Goal: Task Accomplishment & Management: Manage account settings

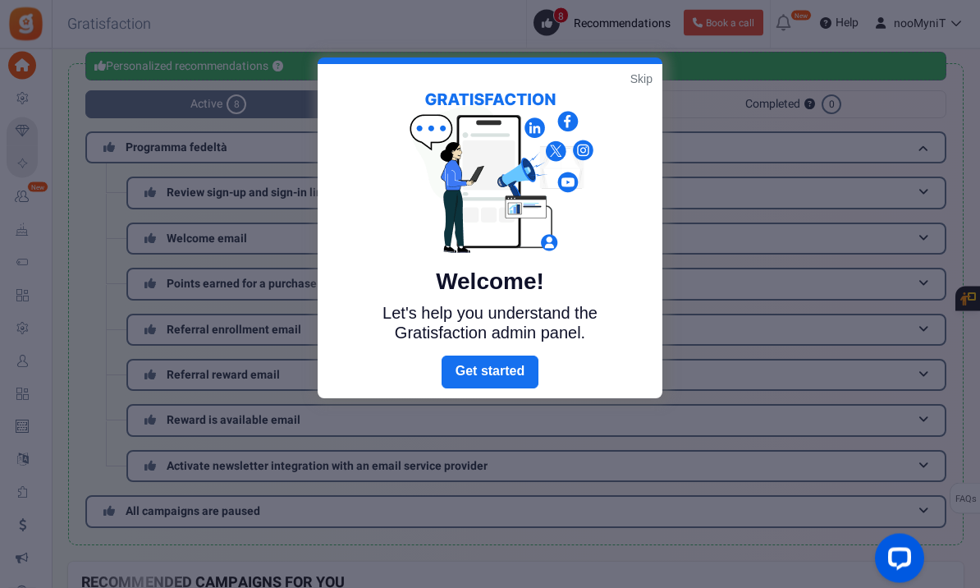
scroll to position [53, 0]
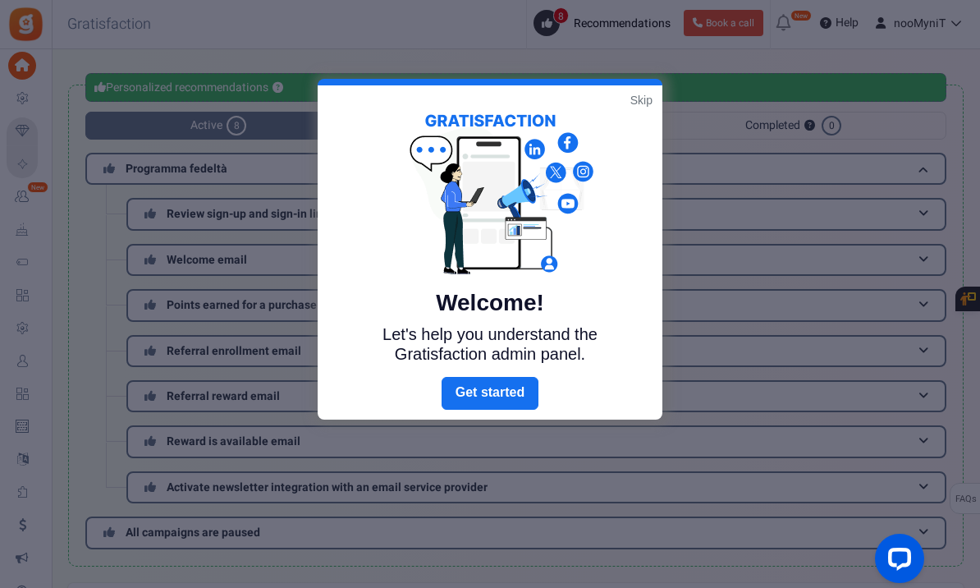
click at [641, 103] on link "Skip" at bounding box center [641, 100] width 22 height 16
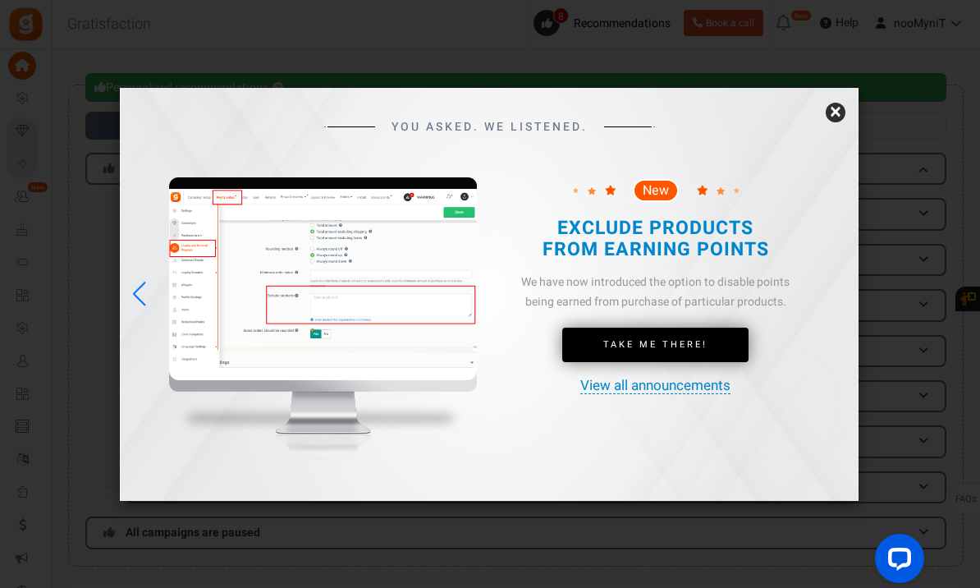
click at [833, 122] on link "×" at bounding box center [836, 113] width 20 height 20
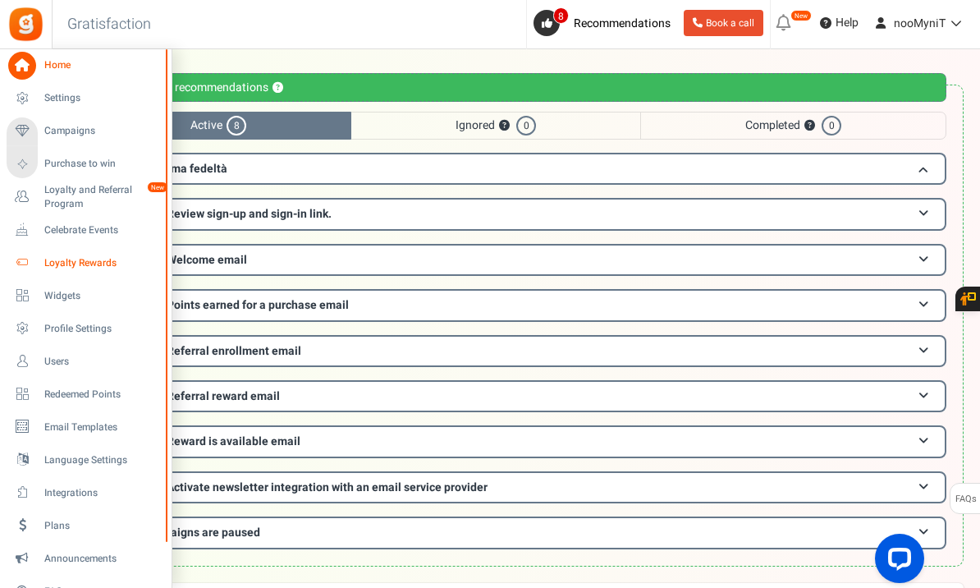
click at [80, 267] on span "Loyalty Rewards" at bounding box center [101, 263] width 115 height 14
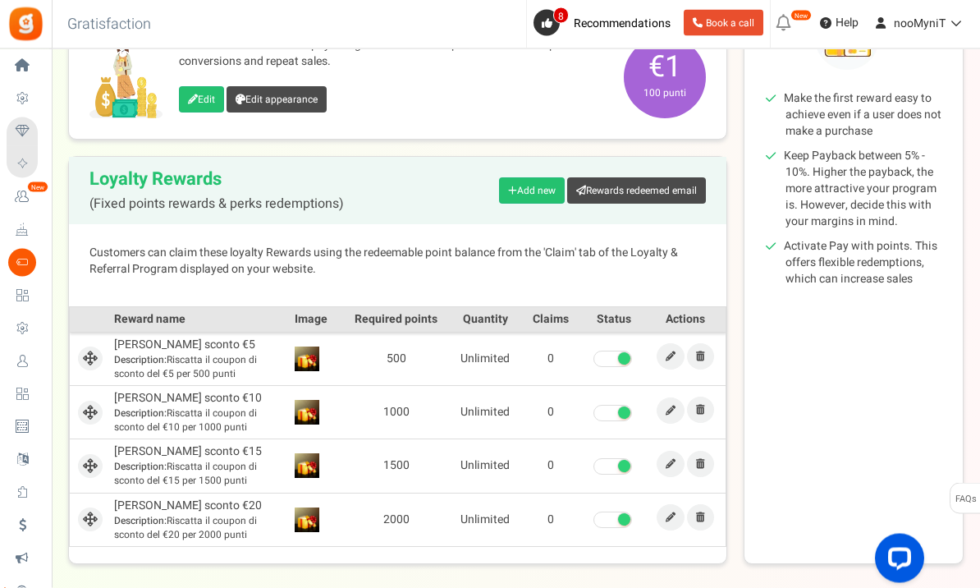
scroll to position [272, 0]
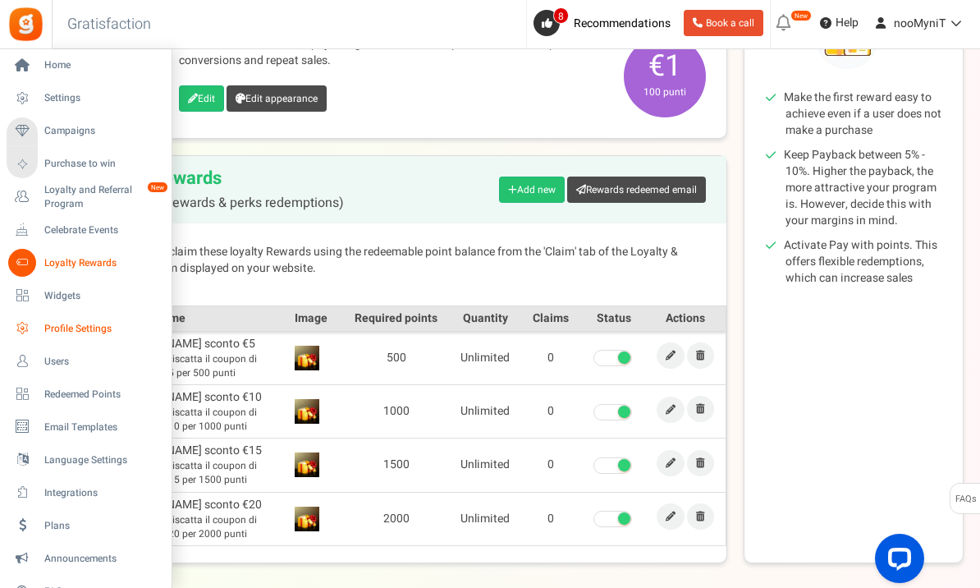
click at [80, 330] on span "Profile Settings" at bounding box center [101, 329] width 115 height 14
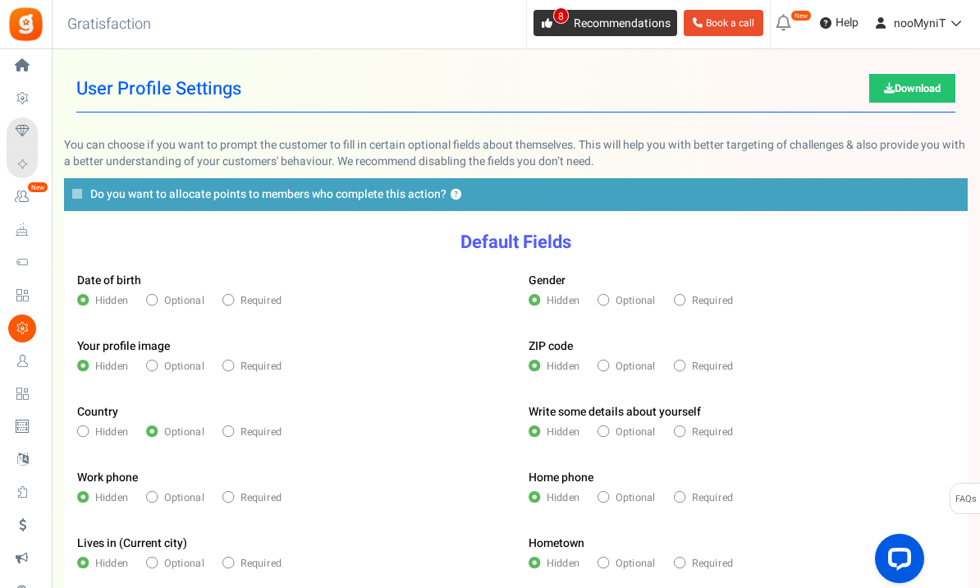
click at [544, 24] on icon at bounding box center [547, 23] width 11 height 11
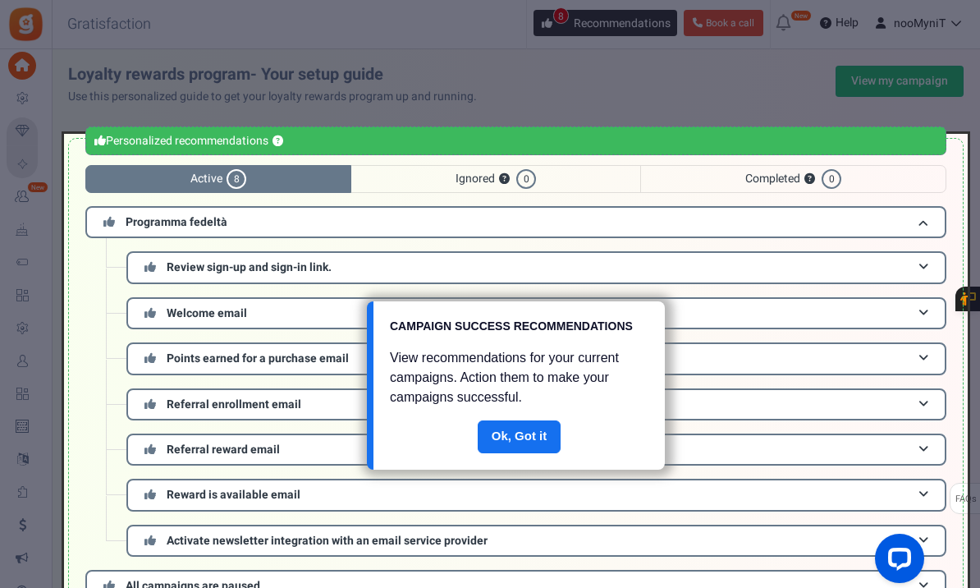
scroll to position [108, 0]
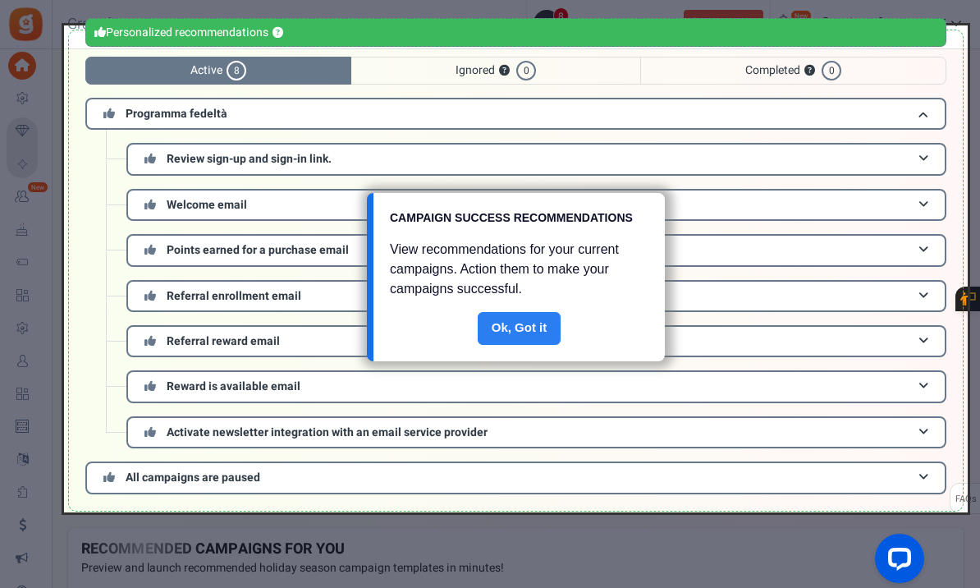
click at [523, 342] on link "Done" at bounding box center [520, 328] width 84 height 33
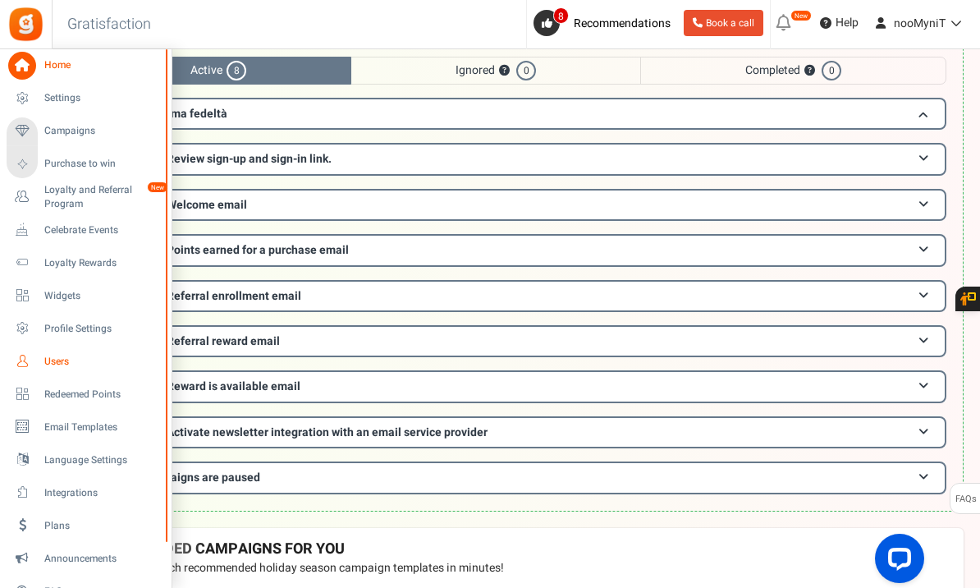
click at [34, 360] on icon at bounding box center [22, 361] width 28 height 28
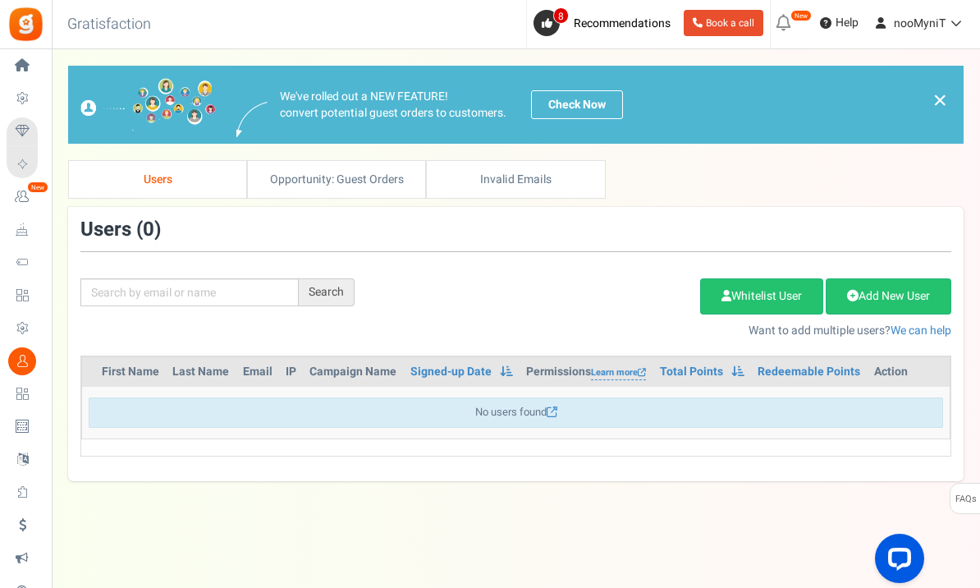
scroll to position [40, 0]
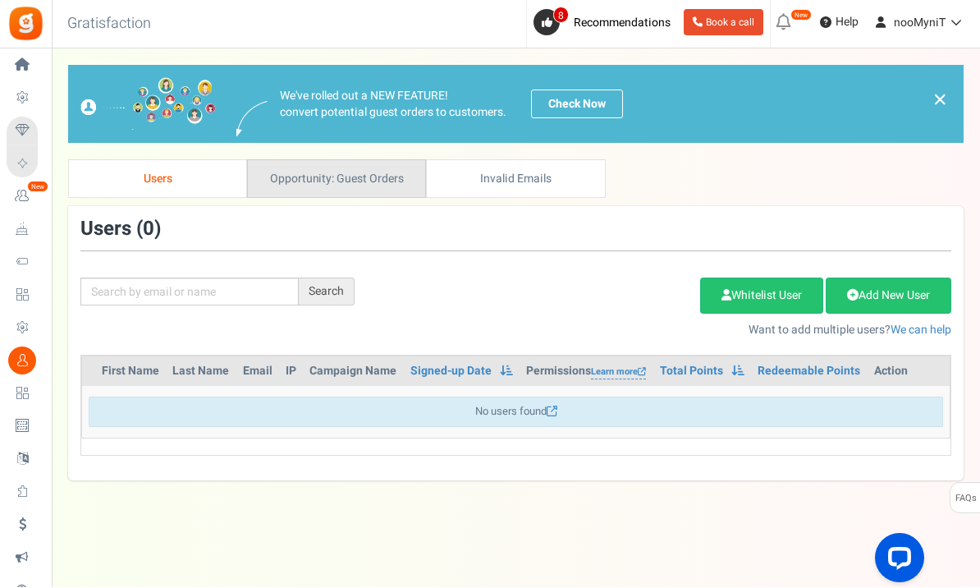
click at [373, 160] on link "Opportunity: Guest Orders" at bounding box center [336, 179] width 179 height 39
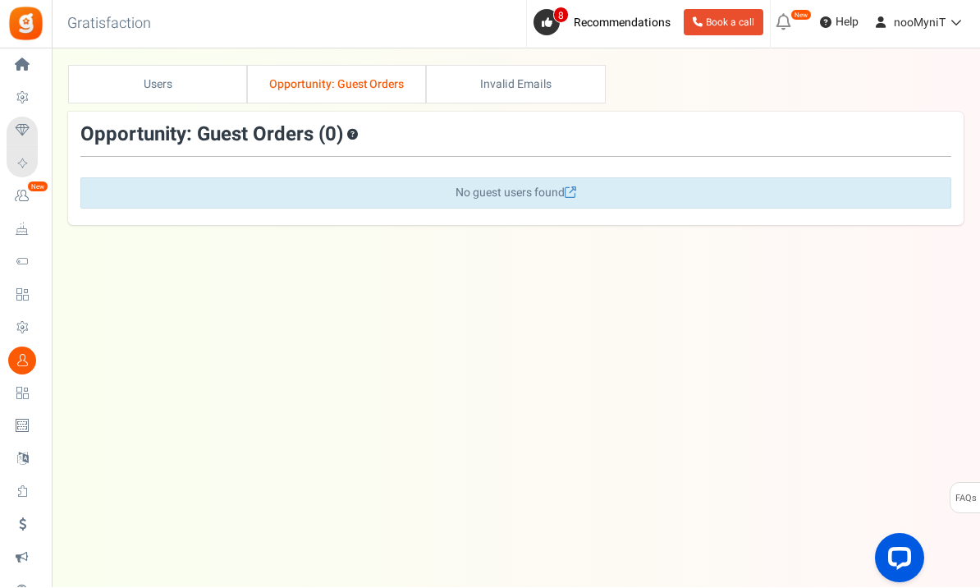
scroll to position [0, 0]
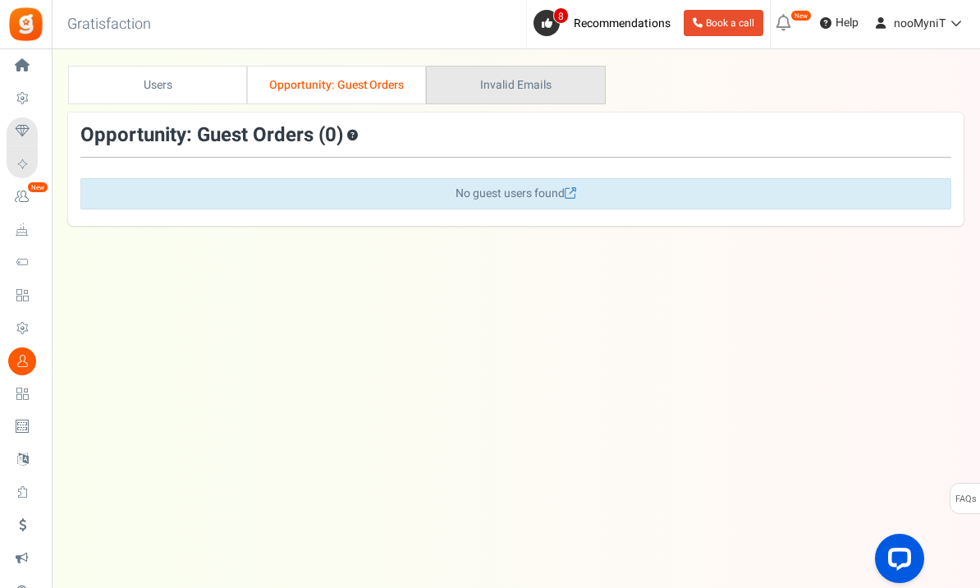
click at [526, 74] on link "Invalid Emails" at bounding box center [515, 85] width 179 height 39
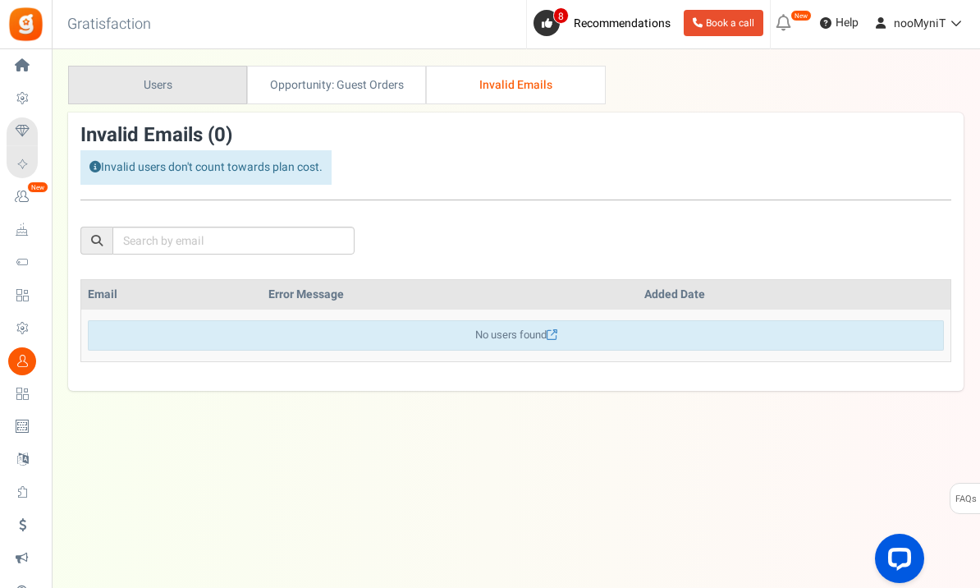
click at [174, 84] on link "Users" at bounding box center [157, 85] width 179 height 39
